Goal: Navigation & Orientation: Go to known website

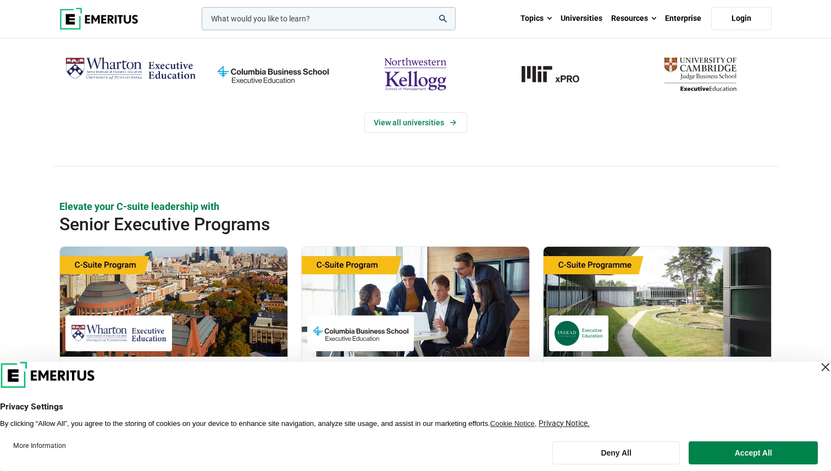
scroll to position [260, 0]
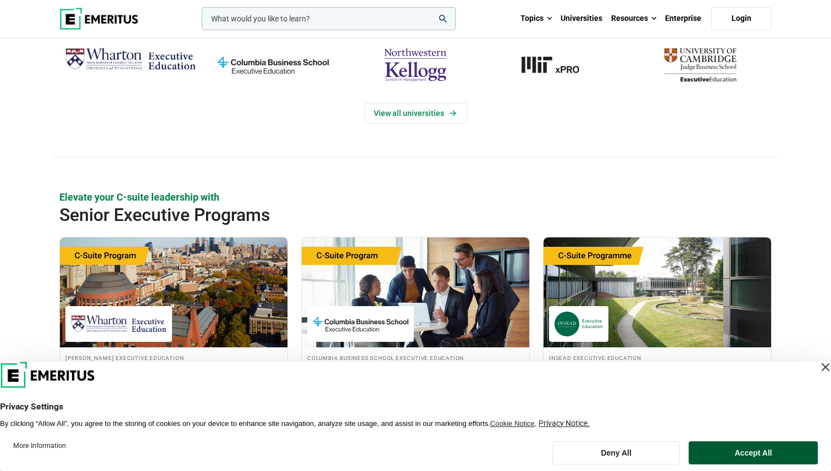
click at [762, 448] on button "Accept All" at bounding box center [753, 453] width 129 height 23
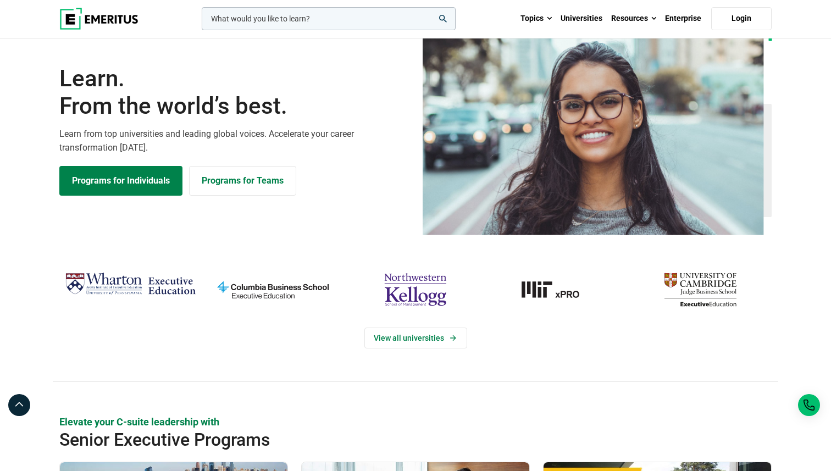
scroll to position [0, 0]
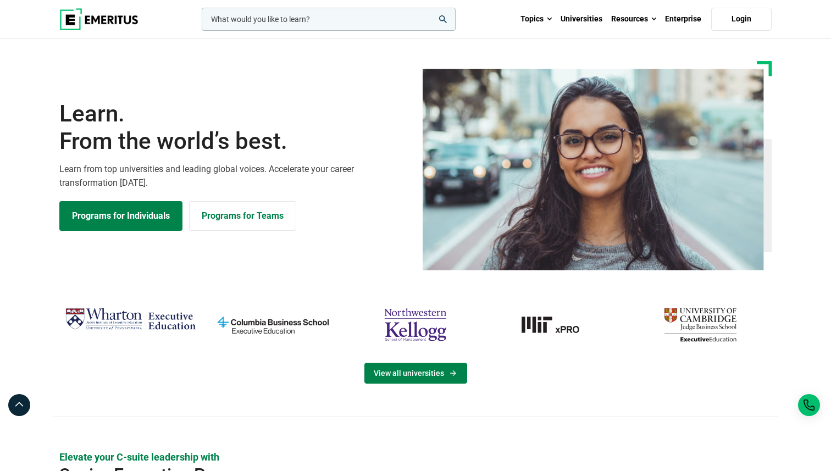
click at [442, 377] on link "View all universities" at bounding box center [416, 373] width 103 height 21
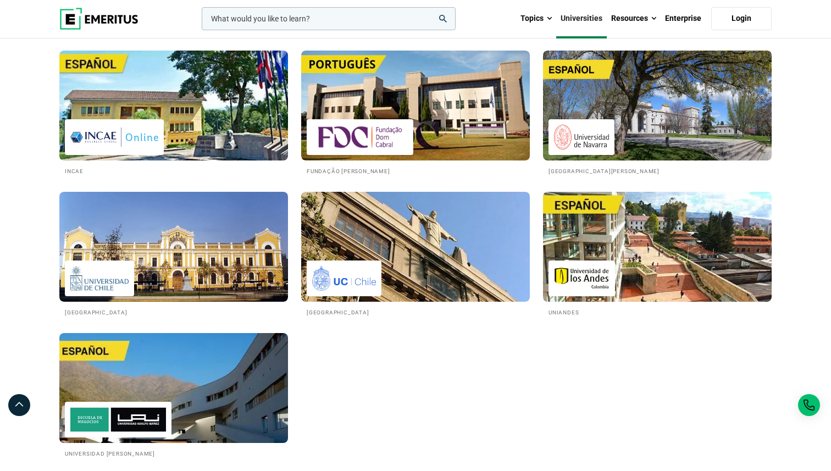
scroll to position [1881, 0]
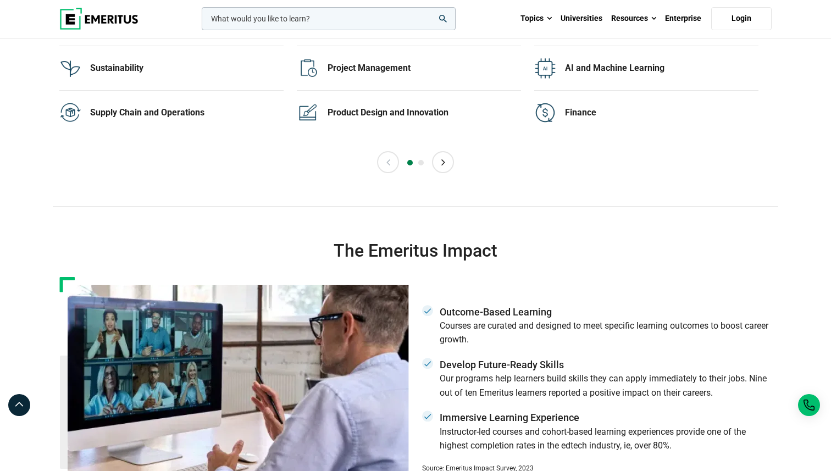
scroll to position [2371, 0]
